Goal: Information Seeking & Learning: Learn about a topic

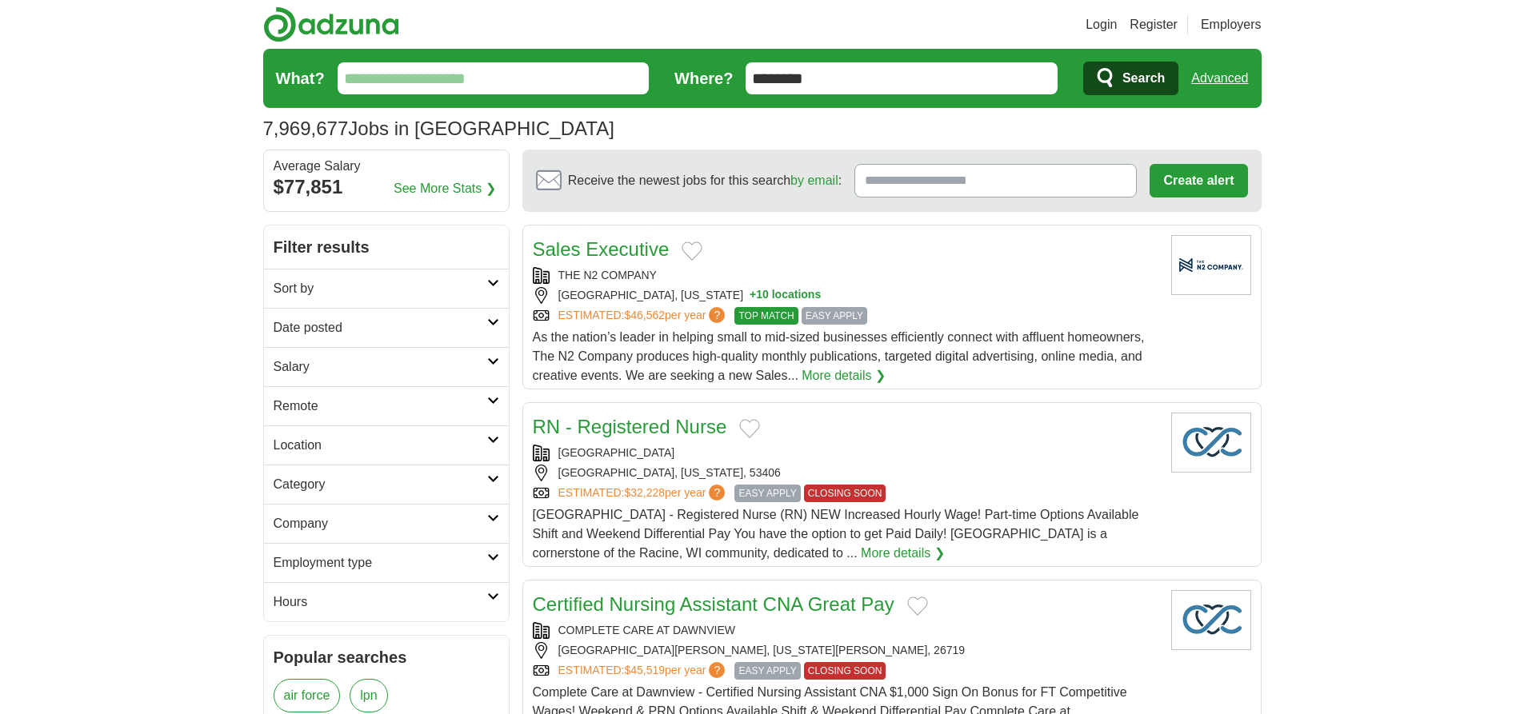
type input "********"
click at [1219, 78] on link "Advanced" at bounding box center [1219, 78] width 57 height 32
